Goal: Task Accomplishment & Management: Manage account settings

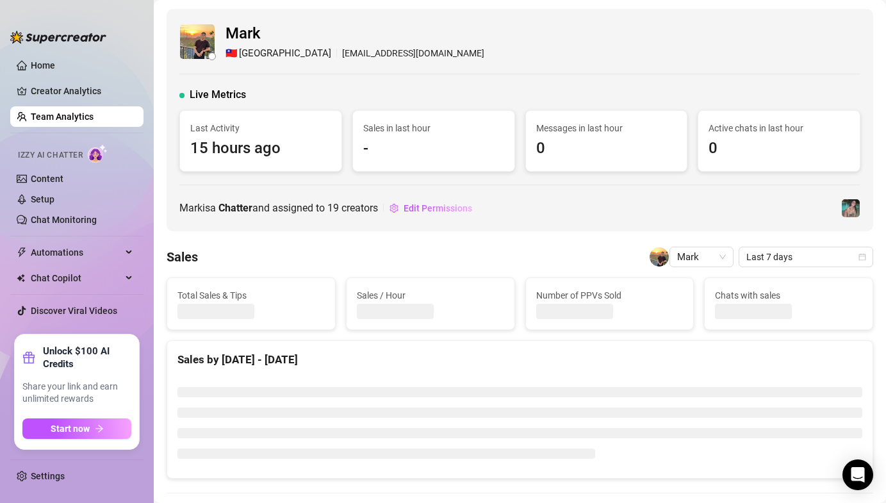
drag, startPoint x: 60, startPoint y: 480, endPoint x: 42, endPoint y: 486, distance: 19.1
click at [60, 480] on link "Settings" at bounding box center [48, 476] width 34 height 10
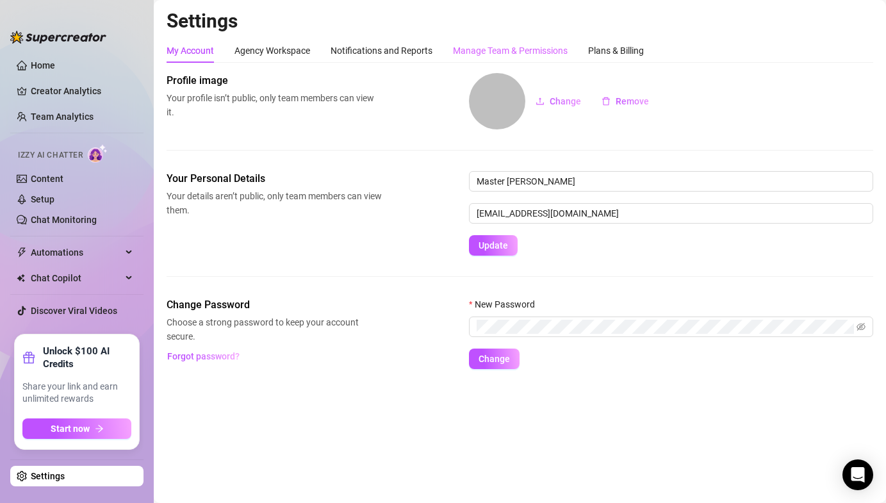
click at [512, 42] on div "Manage Team & Permissions" at bounding box center [510, 50] width 115 height 24
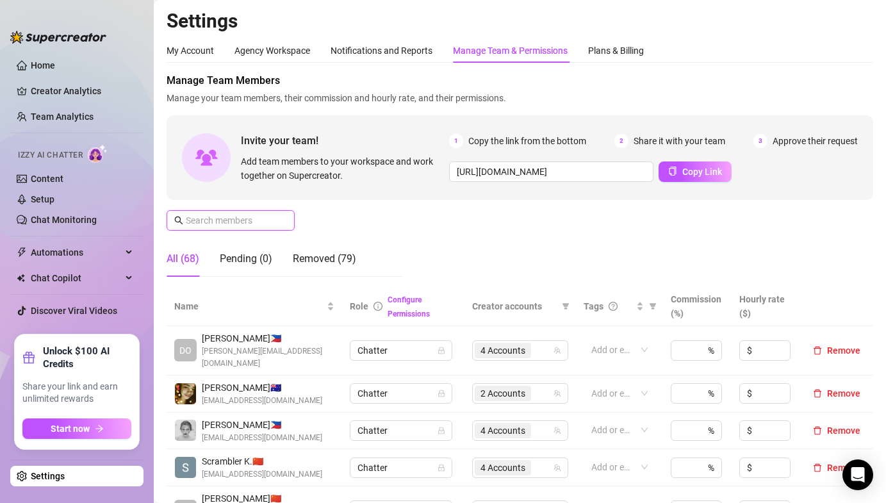
click at [235, 220] on input "text" at bounding box center [231, 220] width 91 height 14
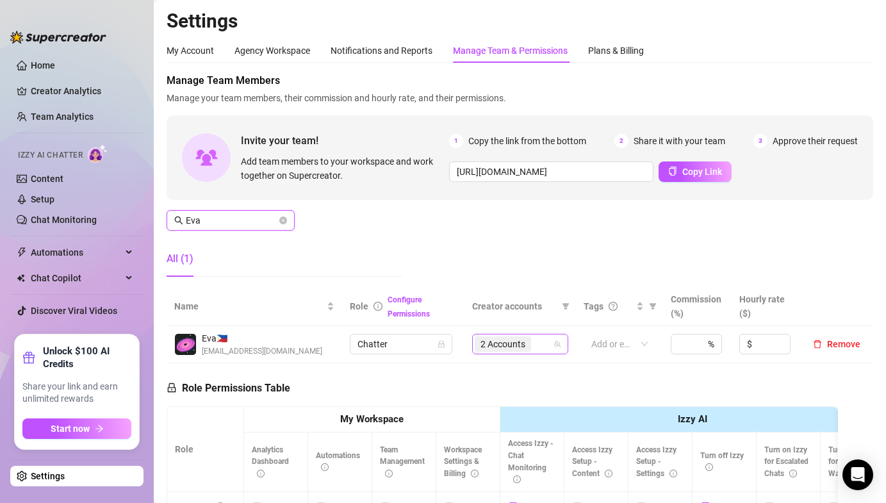
click at [510, 352] on span "2 Accounts" at bounding box center [503, 344] width 56 height 15
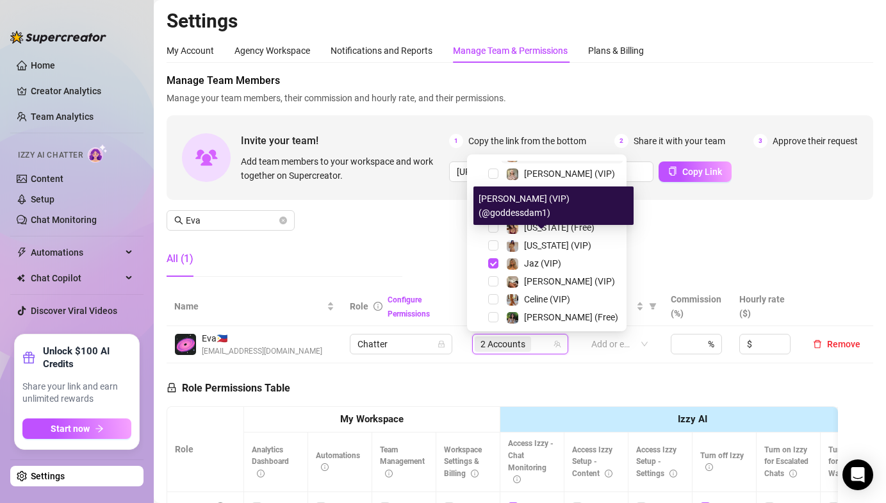
scroll to position [195, 0]
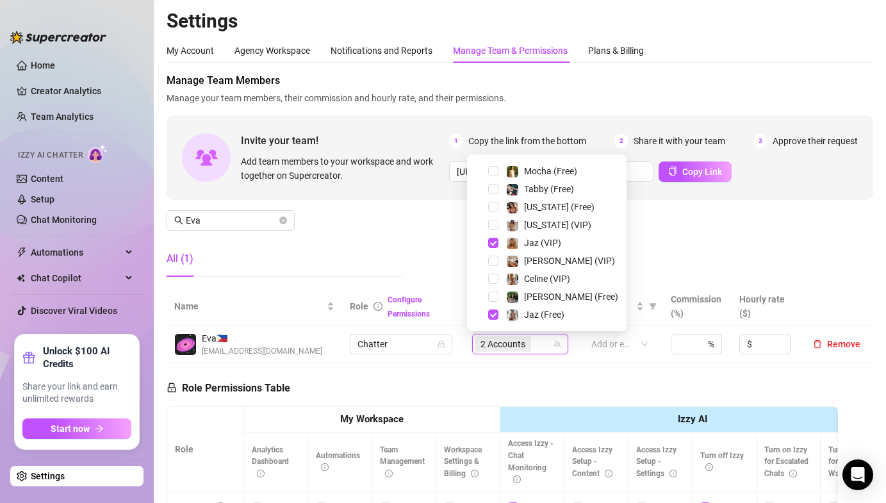
click at [412, 239] on div "Manage Team Members Manage your team members, their commission and hourly rate,…" at bounding box center [520, 180] width 707 height 214
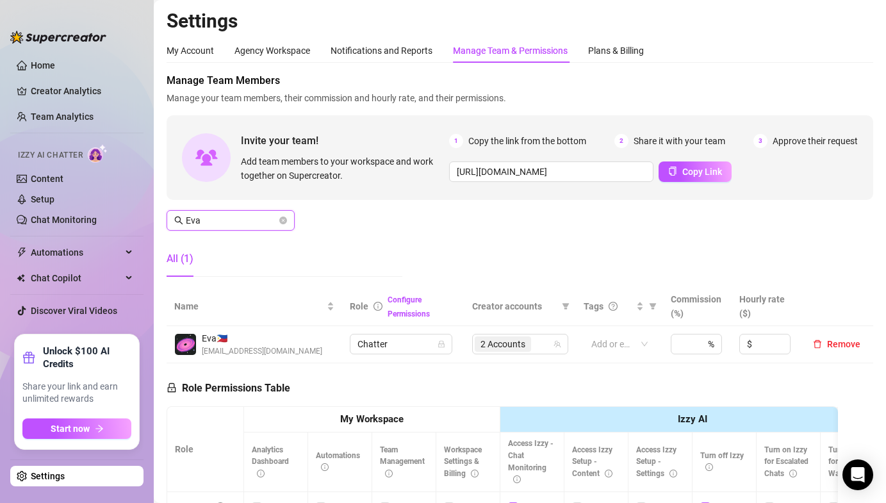
click at [244, 215] on input "Eva" at bounding box center [231, 220] width 91 height 14
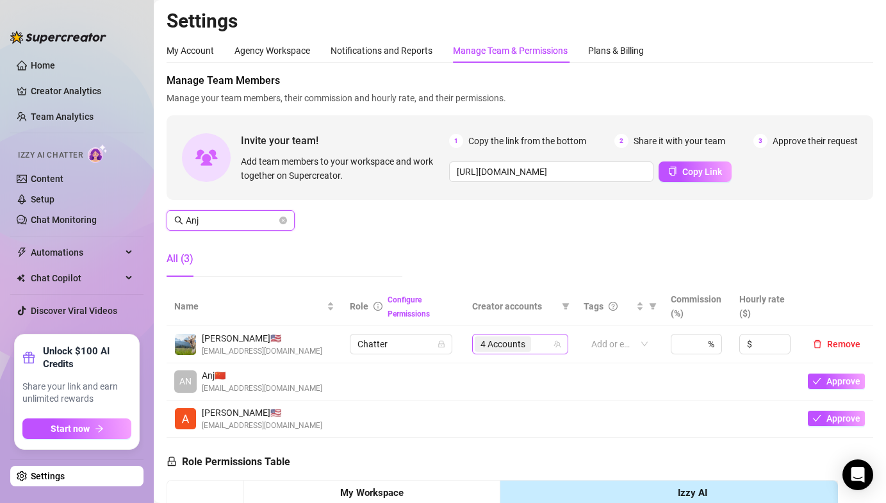
click at [517, 346] on span "4 Accounts" at bounding box center [503, 344] width 45 height 14
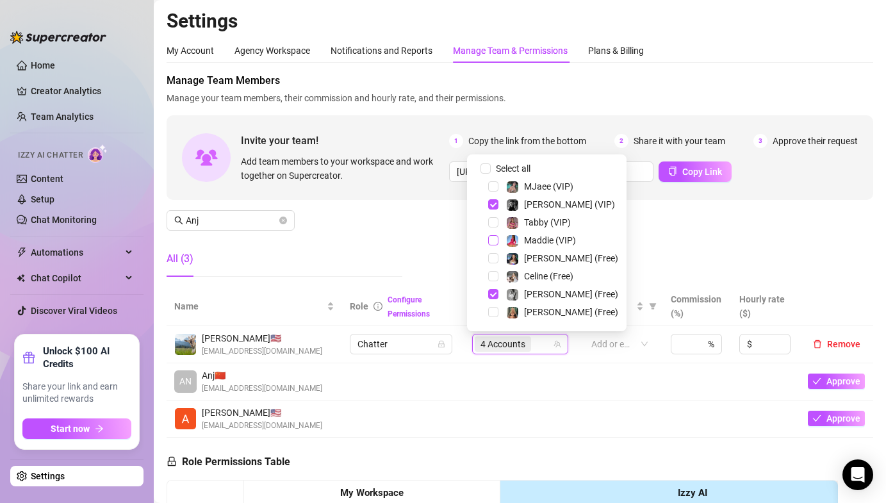
click at [494, 242] on span "Select tree node" at bounding box center [493, 240] width 10 height 10
click at [494, 262] on span "Select tree node" at bounding box center [493, 258] width 10 height 10
click at [359, 244] on div "All (3)" at bounding box center [285, 259] width 236 height 36
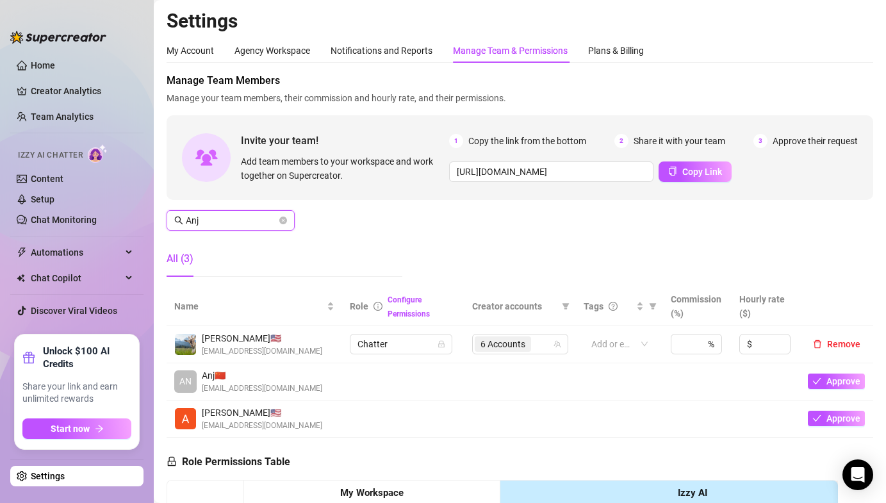
click at [199, 220] on input "Anj" at bounding box center [231, 220] width 91 height 14
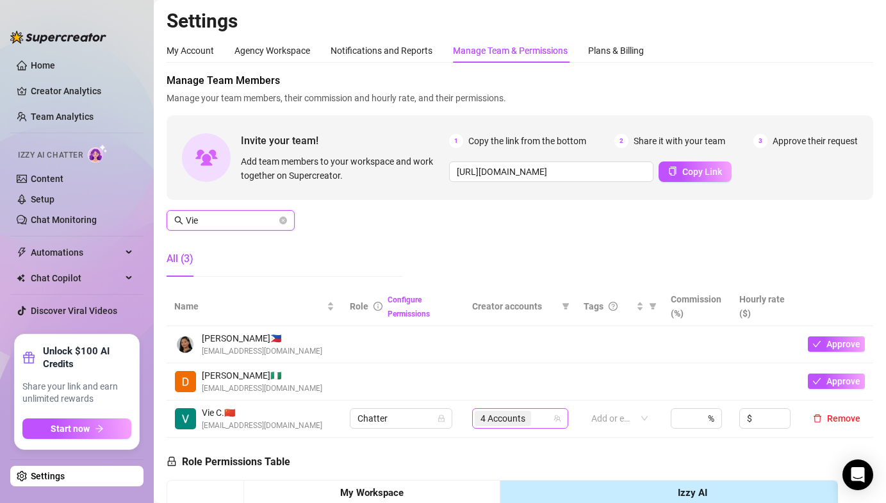
click at [508, 411] on span "4 Accounts" at bounding box center [503, 418] width 56 height 15
type input "Vie"
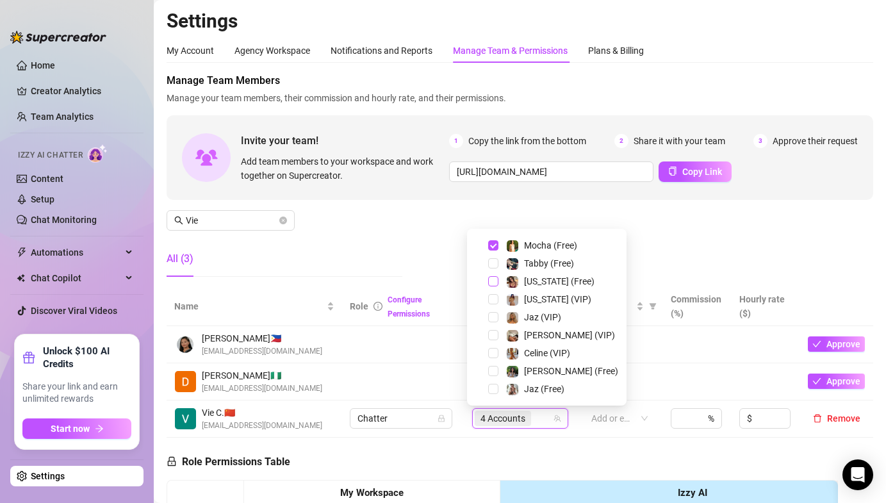
click at [494, 279] on span "Select tree node" at bounding box center [493, 281] width 10 height 10
click at [494, 297] on span "Select tree node" at bounding box center [493, 299] width 10 height 10
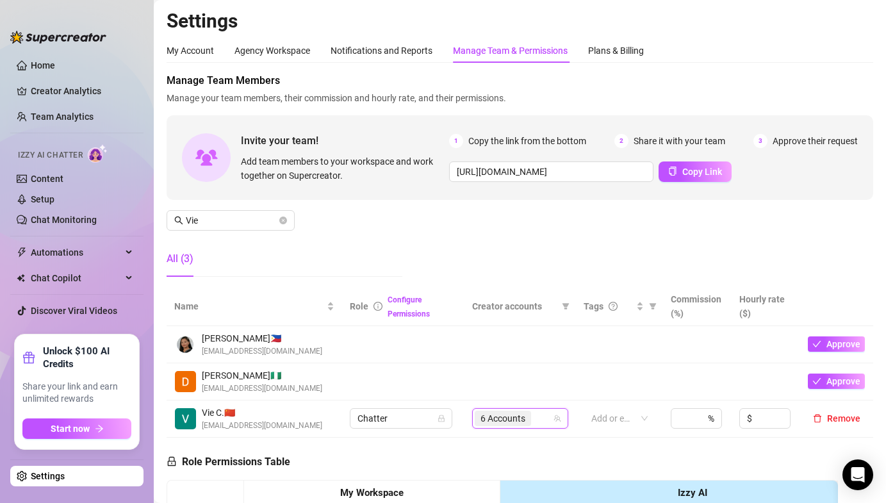
click at [408, 236] on div "Manage Team Members Manage your team members, their commission and hourly rate,…" at bounding box center [520, 180] width 707 height 214
click at [428, 223] on div "Manage Team Members Manage your team members, their commission and hourly rate,…" at bounding box center [520, 180] width 707 height 214
click at [331, 210] on div "Manage Team Members Manage your team members, their commission and hourly rate,…" at bounding box center [520, 180] width 707 height 214
click at [284, 219] on icon "close-circle" at bounding box center [283, 221] width 8 height 8
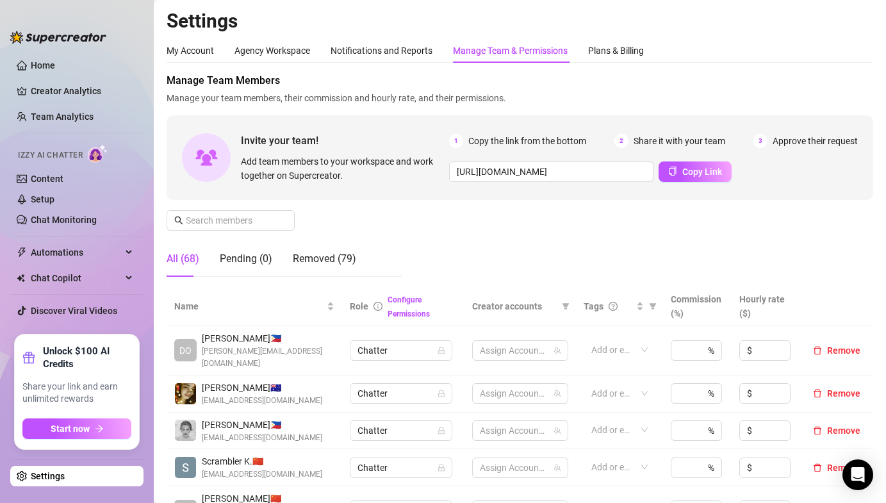
click at [410, 220] on div "Manage Team Members Manage your team members, their commission and hourly rate,…" at bounding box center [520, 180] width 707 height 214
